Goal: Task Accomplishment & Management: Manage account settings

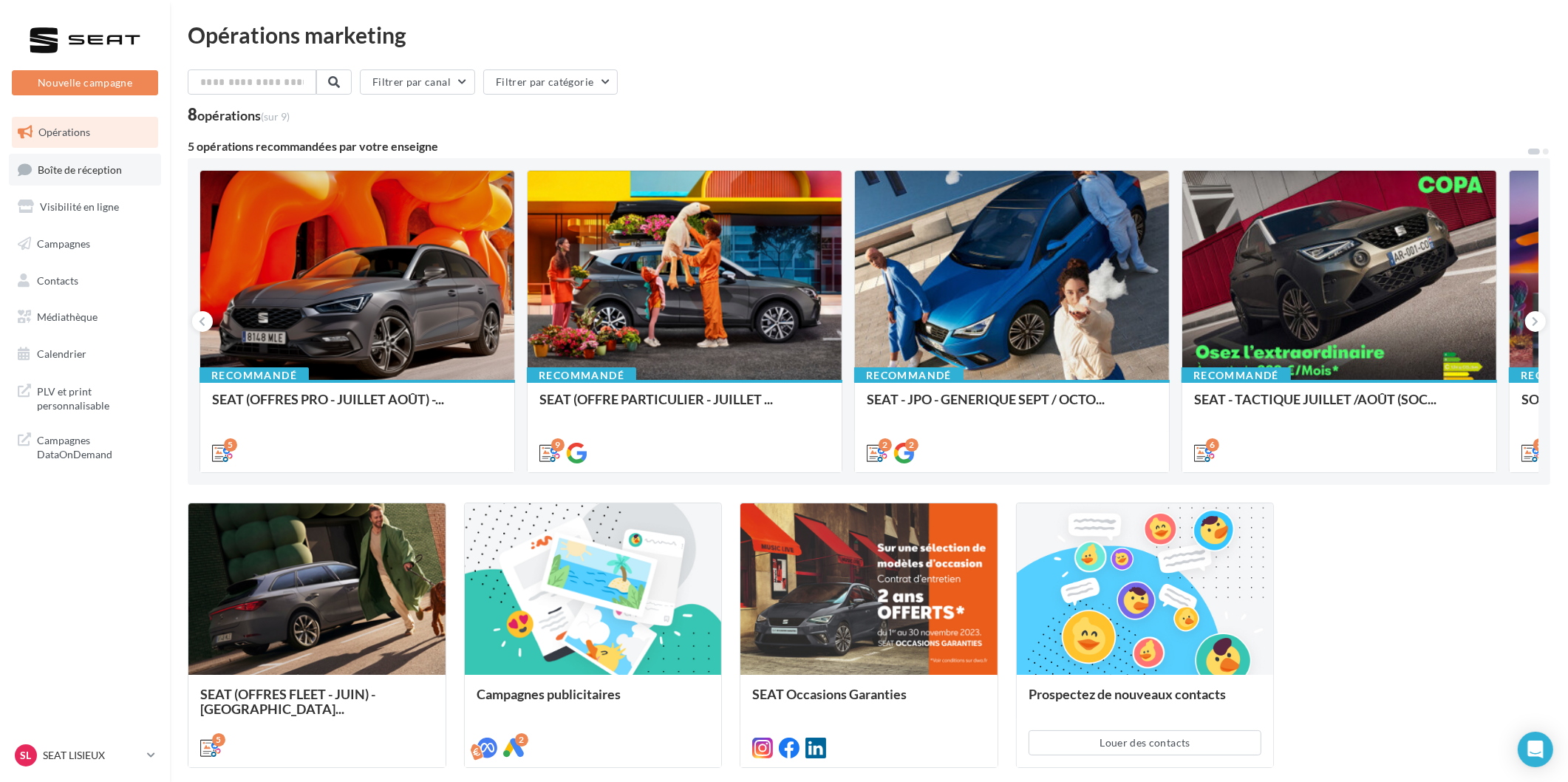
click at [70, 171] on span "Boîte de réception" at bounding box center [79, 169] width 84 height 13
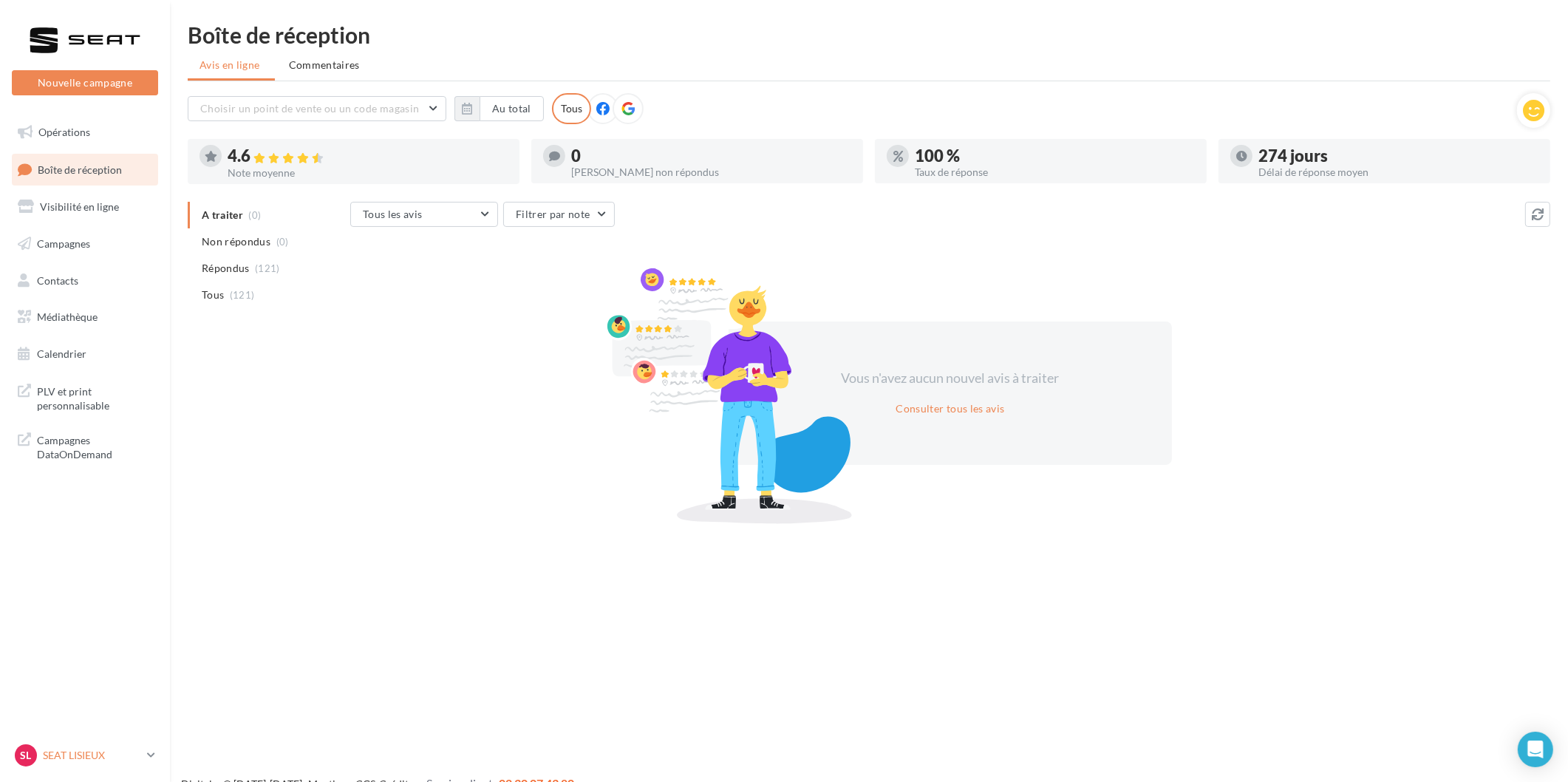
click at [94, 745] on div "SL SEAT LISIEUX SEAT-[GEOGRAPHIC_DATA]" at bounding box center [78, 756] width 126 height 22
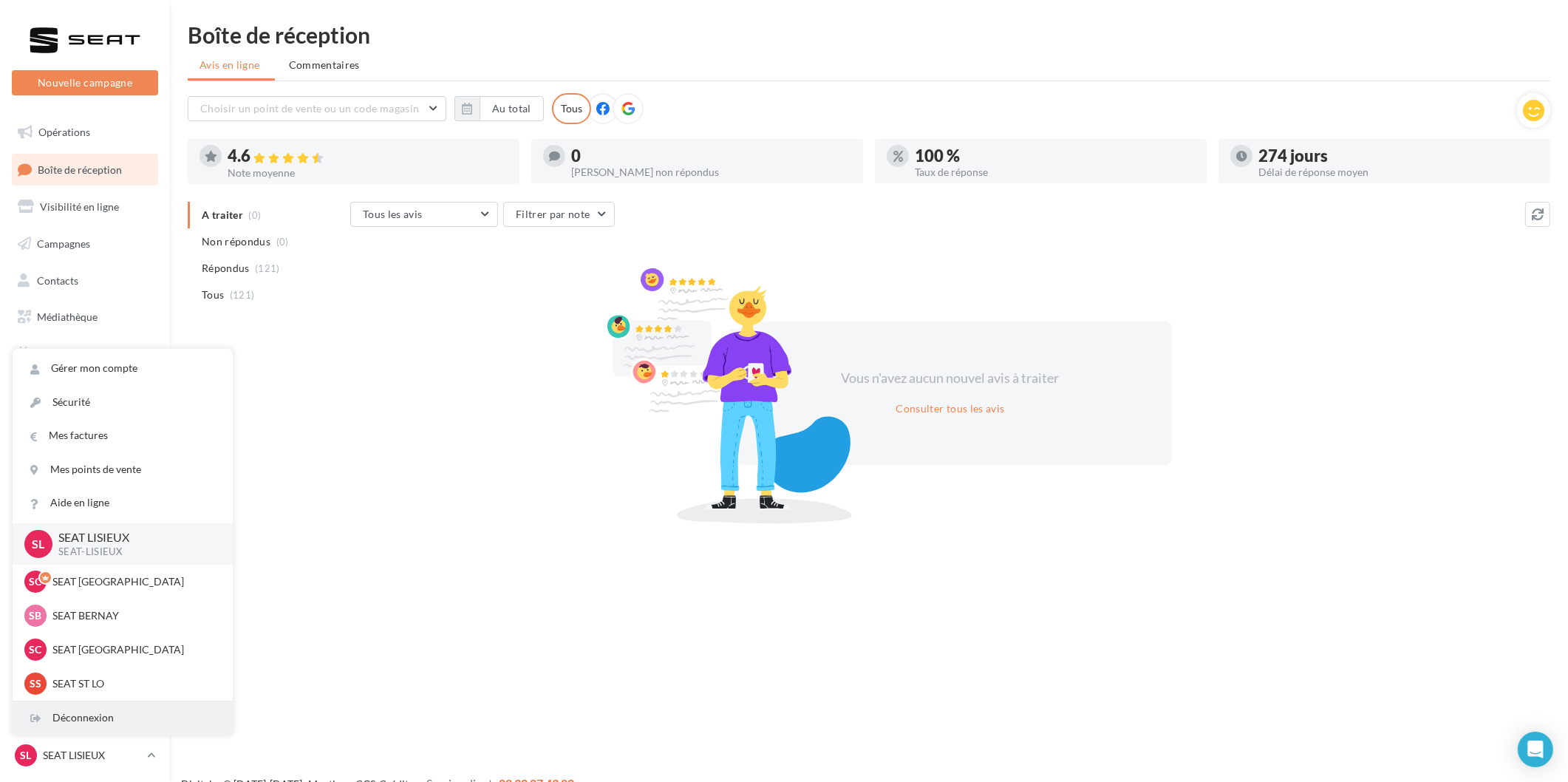
click at [90, 724] on div "Déconnexion" at bounding box center [123, 717] width 220 height 33
